Goal: Connect with others: Establish contact or relationships with other users

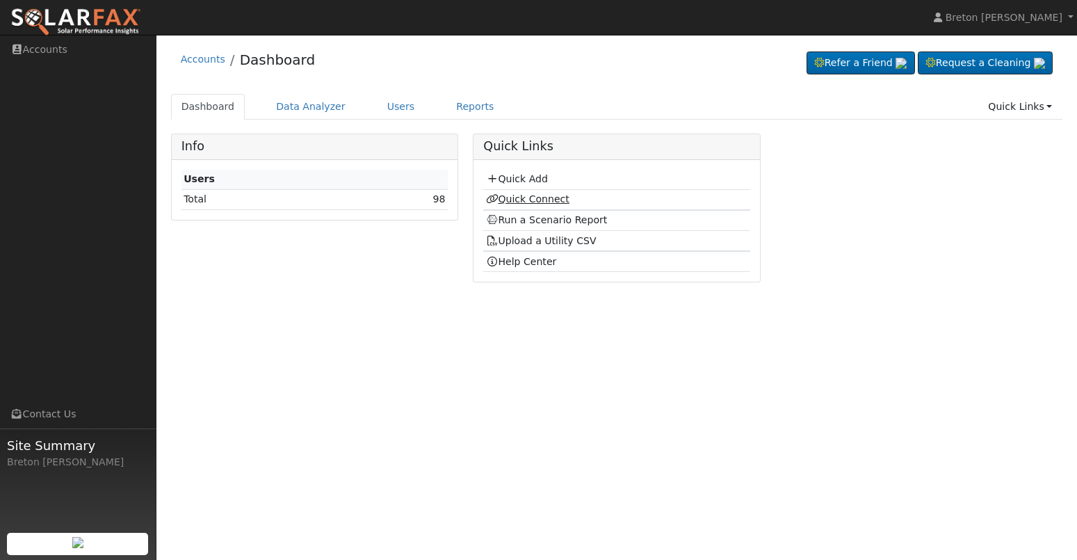
click at [526, 201] on link "Quick Connect" at bounding box center [527, 198] width 83 height 11
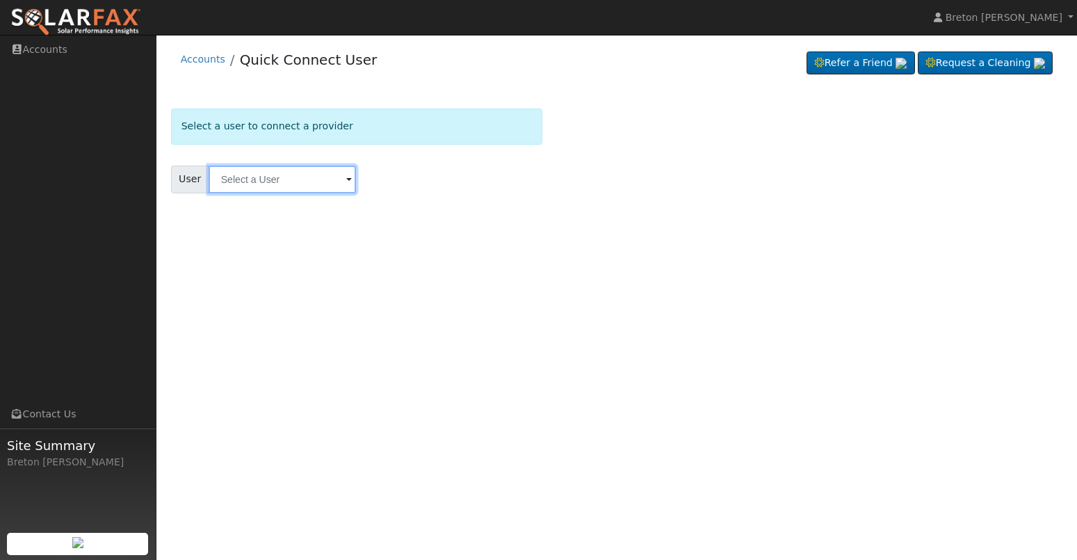
click at [235, 179] on input "text" at bounding box center [282, 180] width 147 height 28
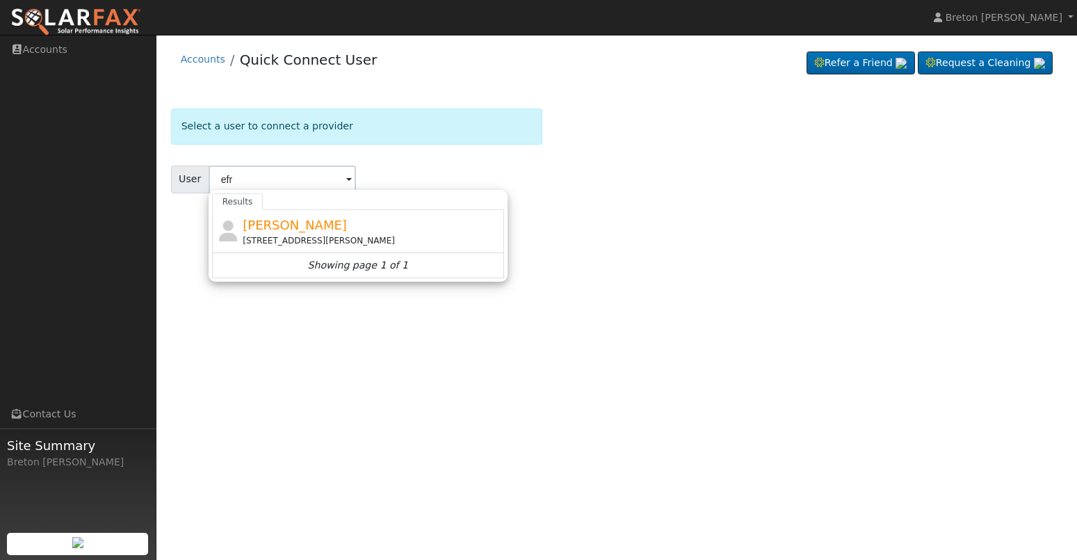
click at [265, 223] on span "[PERSON_NAME]" at bounding box center [295, 225] width 104 height 15
type input "[PERSON_NAME]"
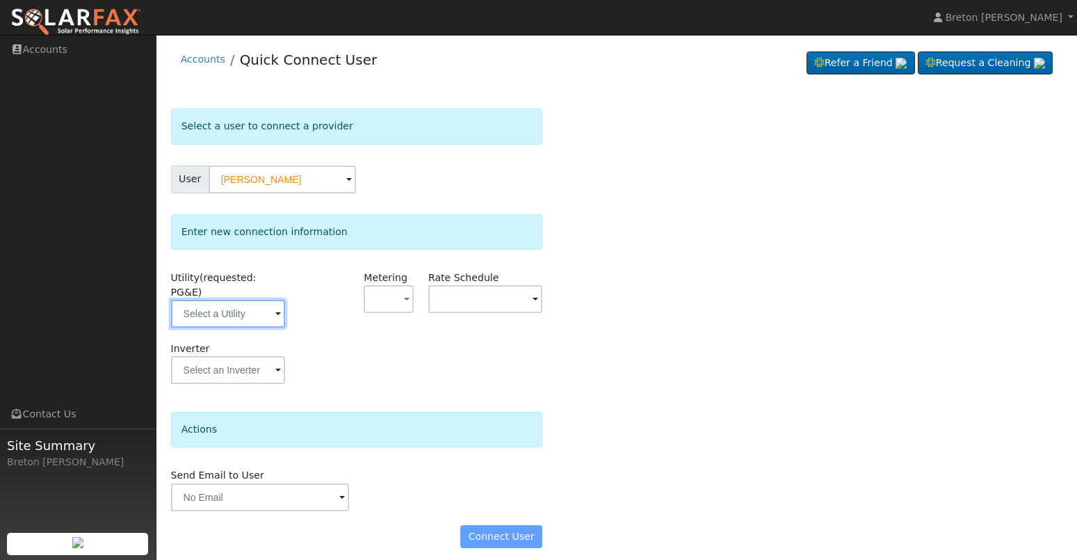
click at [231, 300] on input "text" at bounding box center [228, 314] width 114 height 28
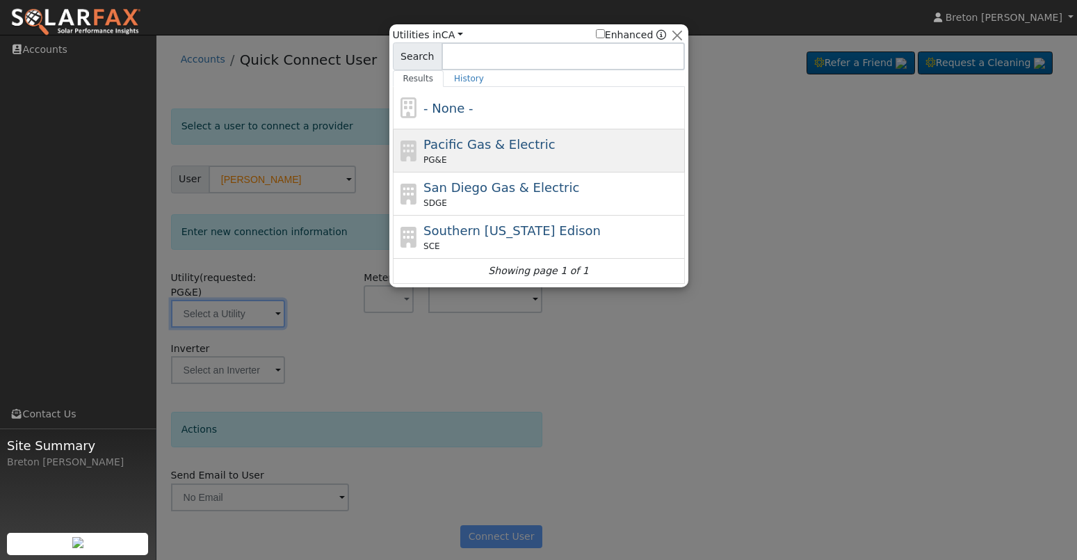
click at [485, 159] on div "PG&E" at bounding box center [553, 160] width 258 height 13
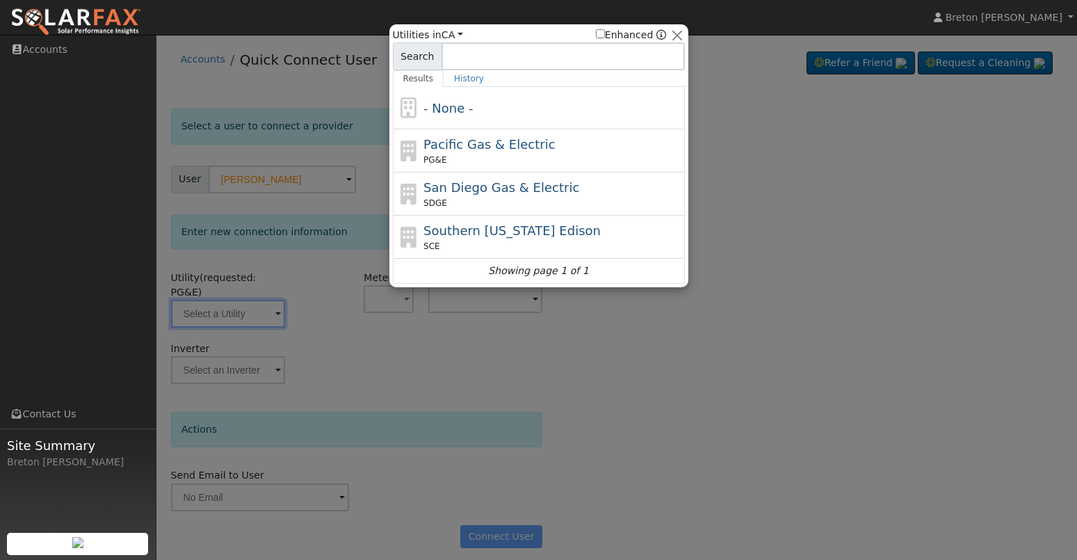
type input "PG&E"
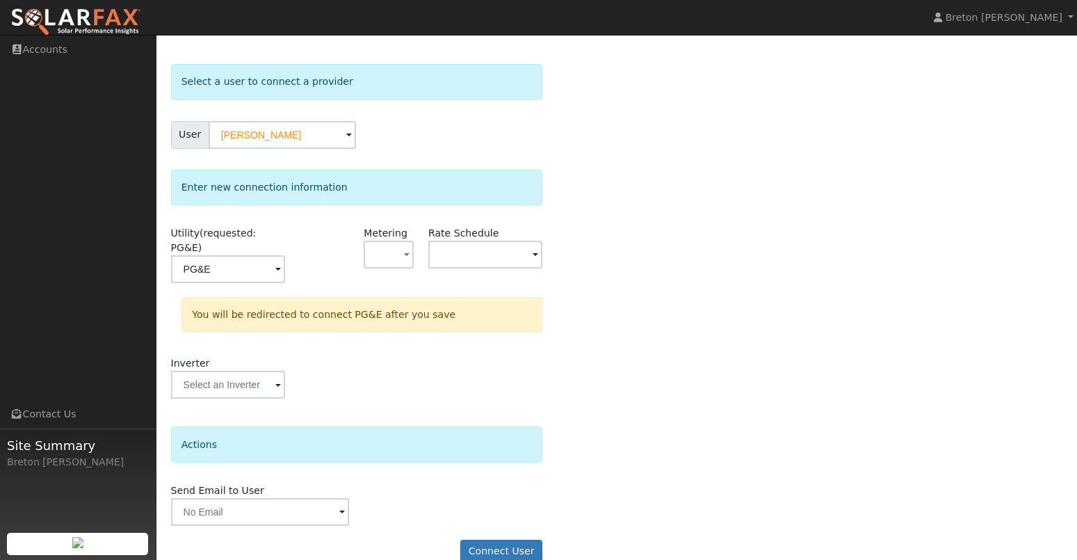
scroll to position [54, 0]
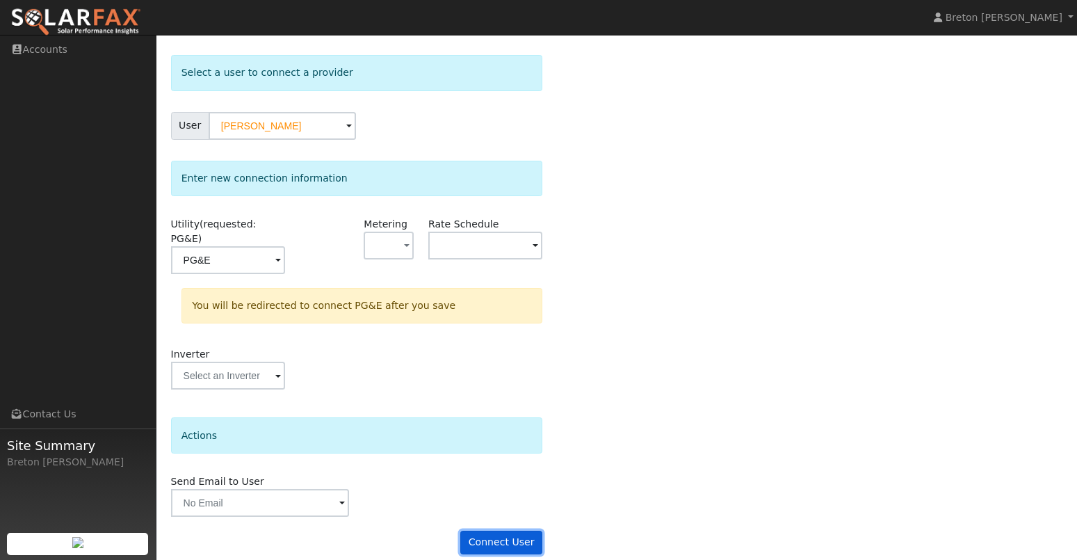
click at [527, 531] on button "Connect User" at bounding box center [501, 543] width 82 height 24
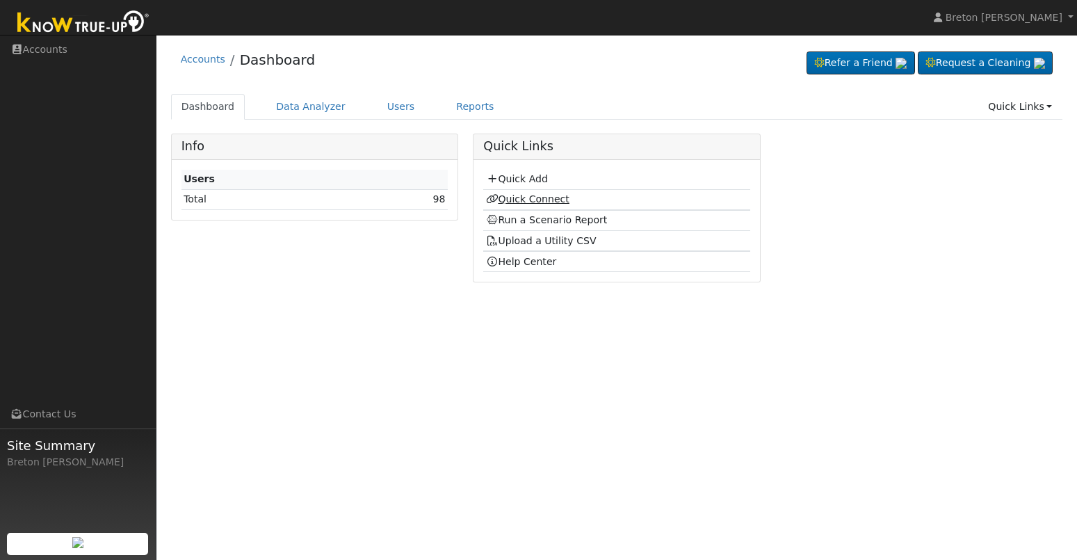
click at [532, 202] on link "Quick Connect" at bounding box center [527, 198] width 83 height 11
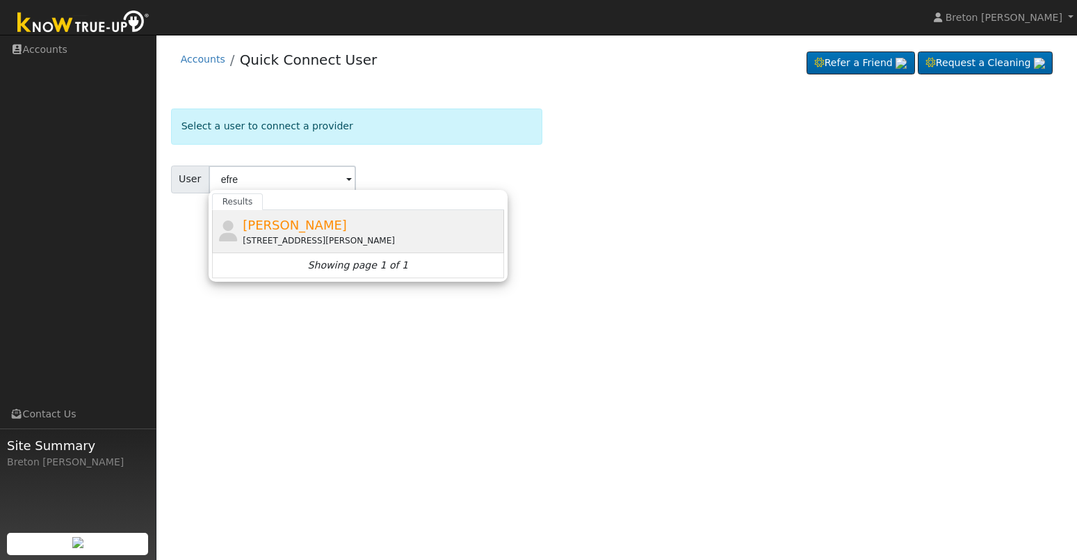
click at [267, 230] on span "[PERSON_NAME]" at bounding box center [295, 225] width 104 height 15
type input "[PERSON_NAME]"
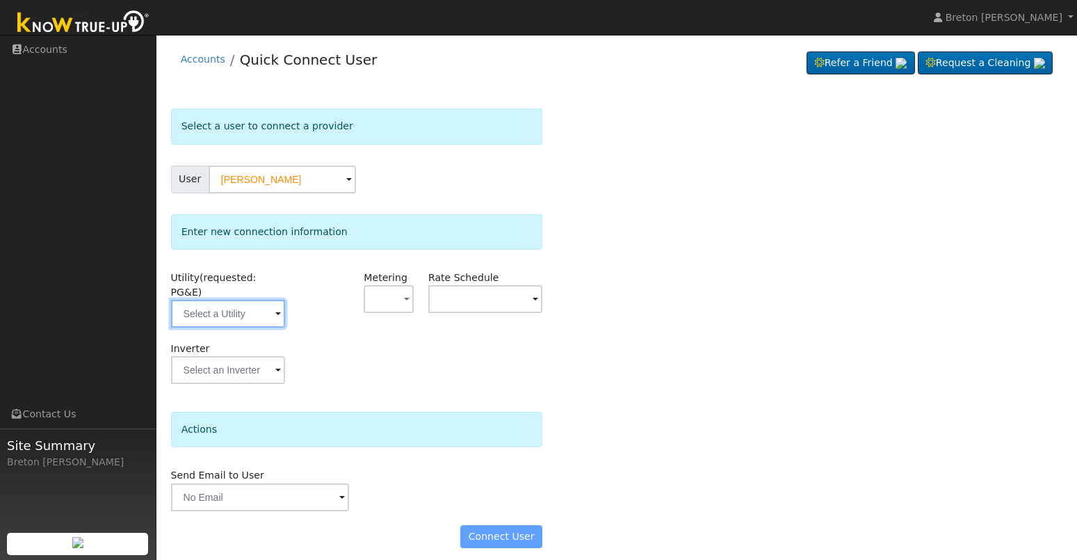
click at [252, 300] on input "text" at bounding box center [228, 314] width 114 height 28
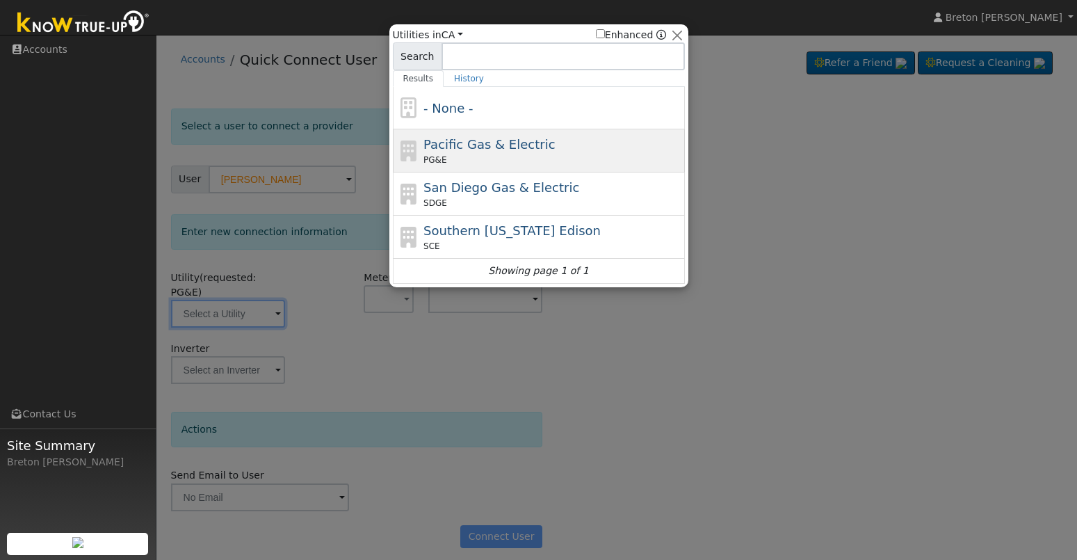
click at [484, 152] on div "Pacific Gas & Electric PG&E" at bounding box center [553, 150] width 258 height 31
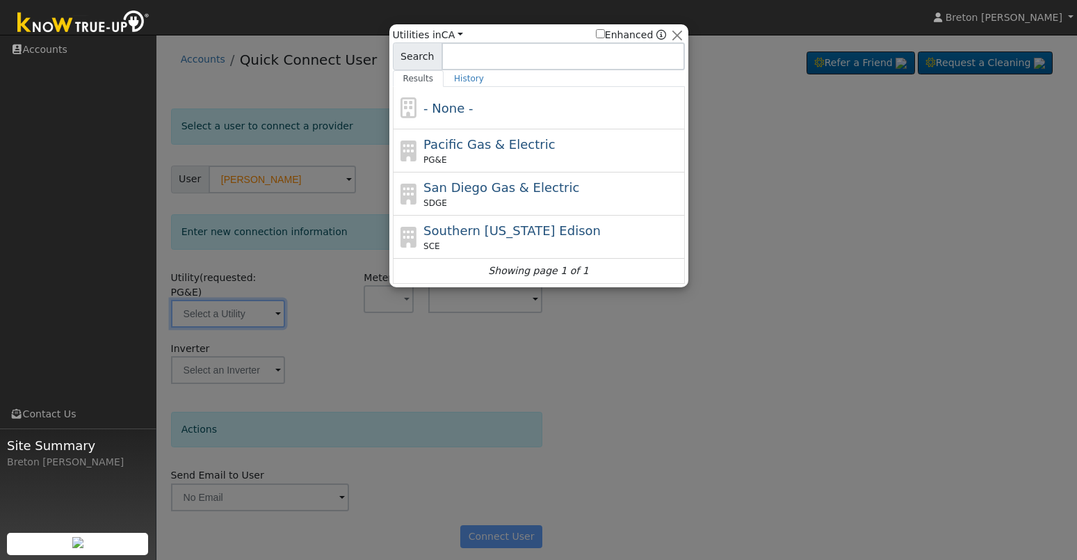
type input "PG&E"
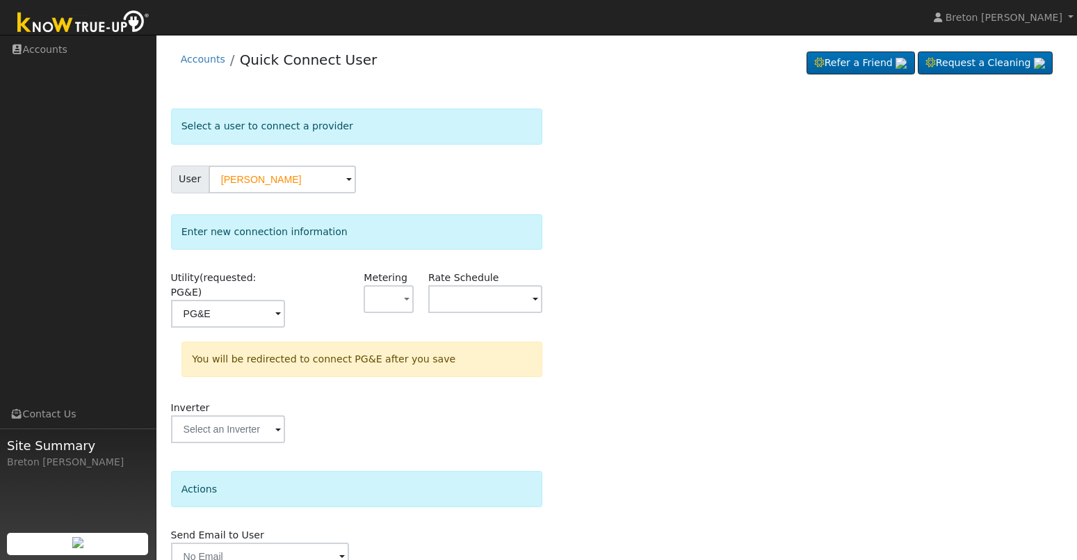
scroll to position [54, 0]
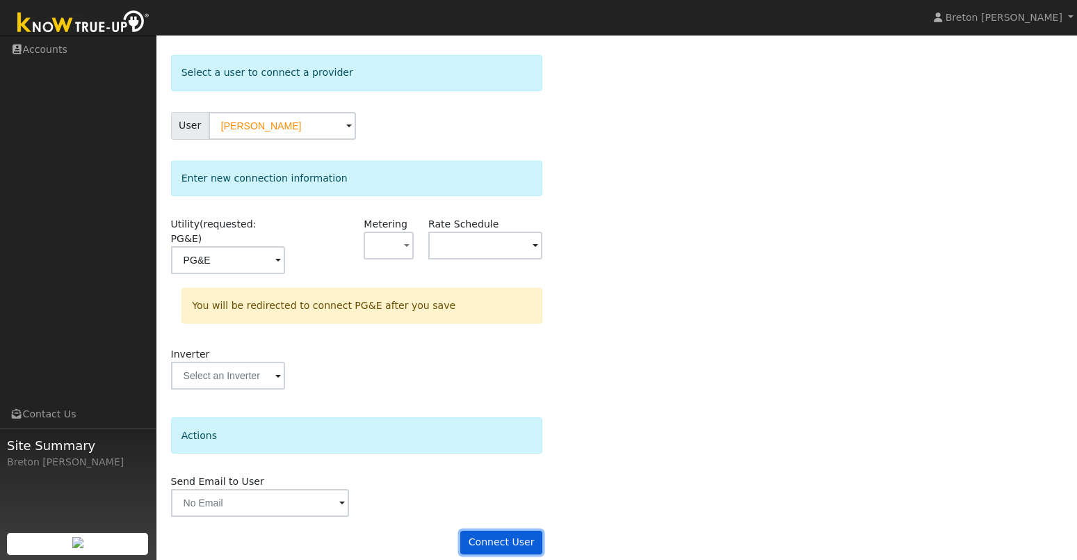
click at [521, 531] on button "Connect User" at bounding box center [501, 543] width 82 height 24
